Goal: Task Accomplishment & Management: Use online tool/utility

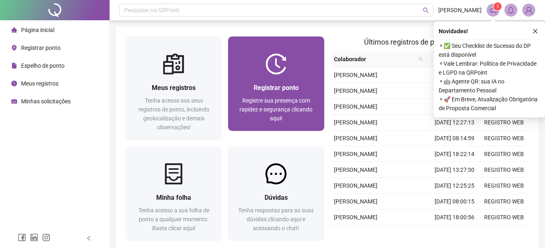
click at [273, 113] on span "Registre sua presença com rapidez e segurança clicando aqui!" at bounding box center [276, 109] width 73 height 24
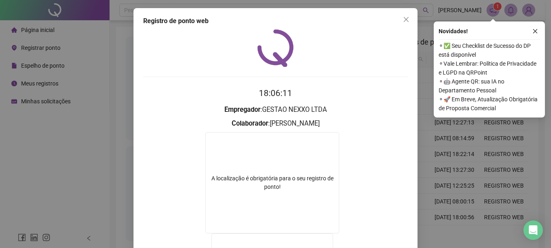
click at [89, 126] on div "Registro de ponto web 18:06:11 Empregador : GESTAO NEXXO LTDA Colaborador : [PE…" at bounding box center [275, 124] width 551 height 248
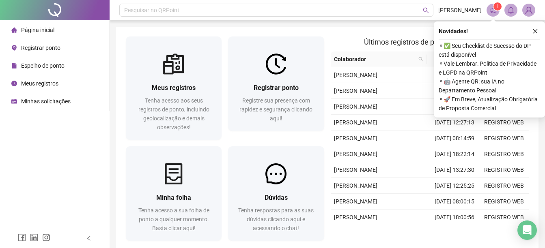
click at [326, 97] on div "Registrar ponto Registre sua presença com rapidez e segurança clicando aqui!" at bounding box center [276, 90] width 102 height 107
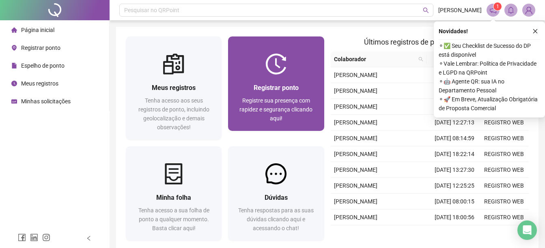
click at [275, 90] on span "Registrar ponto" at bounding box center [276, 88] width 45 height 8
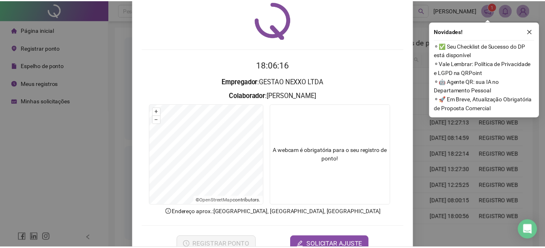
scroll to position [51, 0]
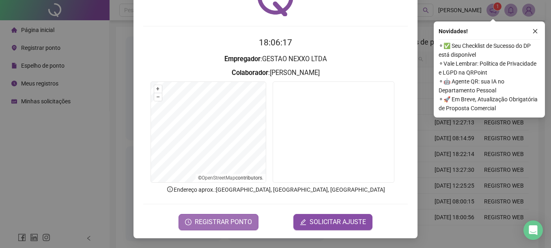
click at [209, 218] on span "REGISTRAR PONTO" at bounding box center [223, 223] width 57 height 10
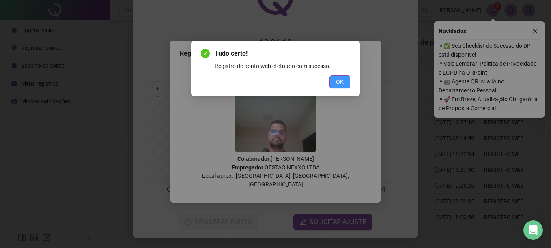
click at [338, 82] on span "OK" at bounding box center [340, 82] width 8 height 9
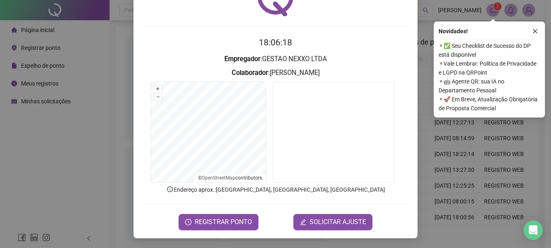
click at [110, 108] on div "Registro de ponto web 18:06:18 Empregador : GESTAO NEXXO LTDA Colaborador : [PE…" at bounding box center [275, 124] width 551 height 248
